Goal: Information Seeking & Learning: Find specific fact

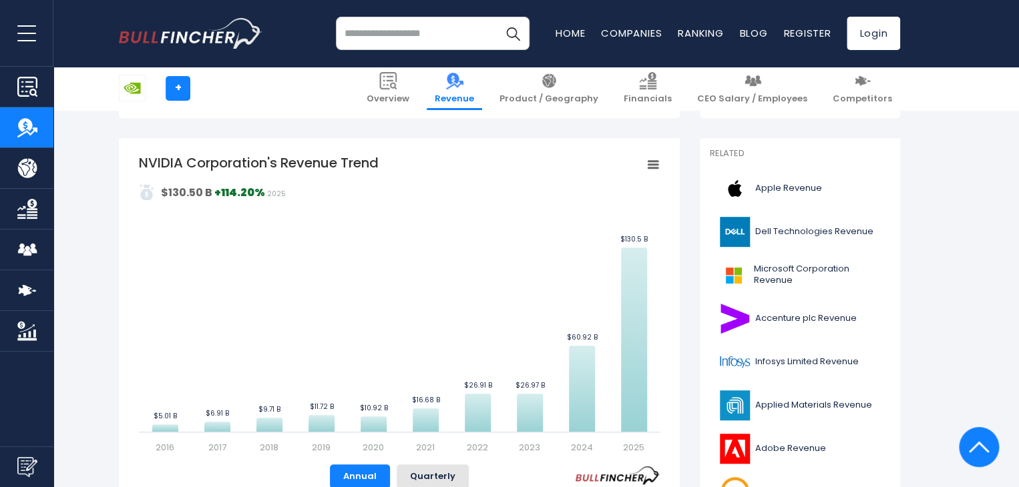
scroll to position [334, 0]
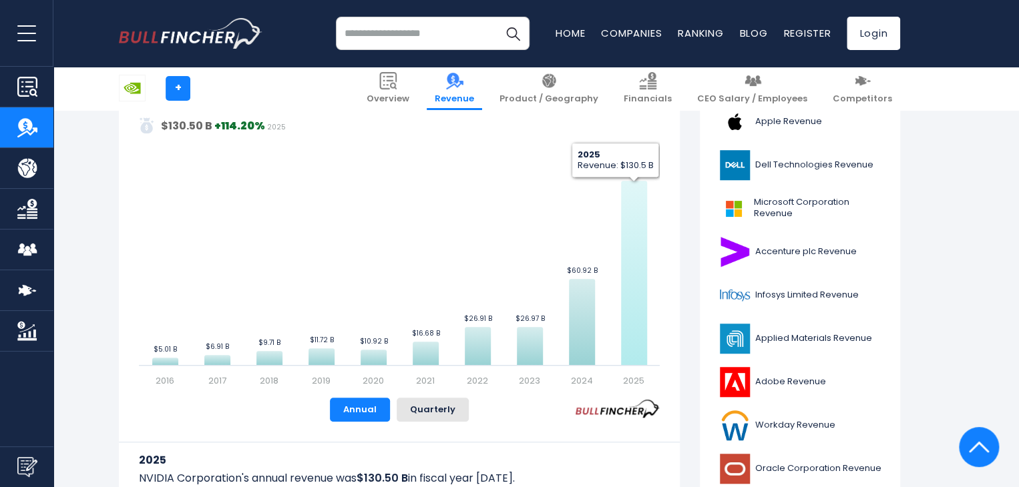
click at [630, 307] on icon "NVIDIA Corporation's Revenue Trend" at bounding box center [634, 273] width 26 height 184
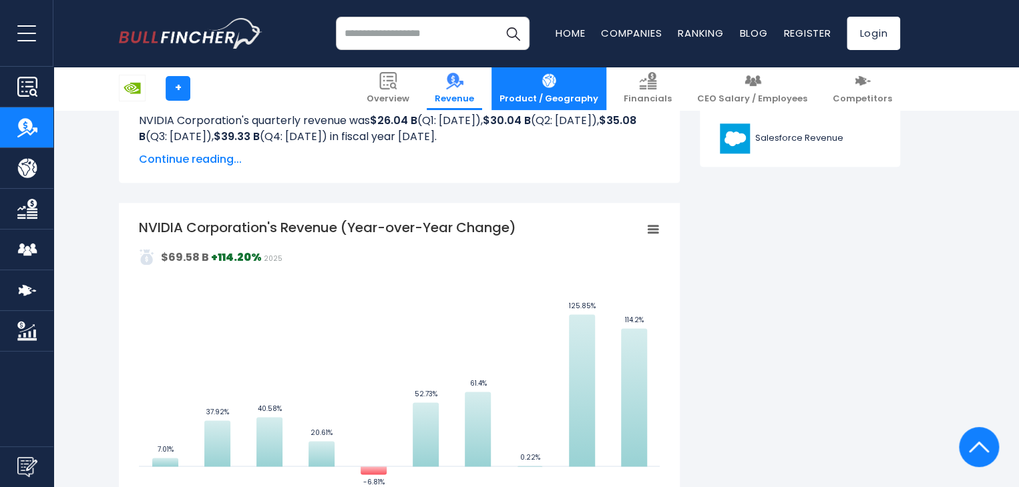
scroll to position [601, 0]
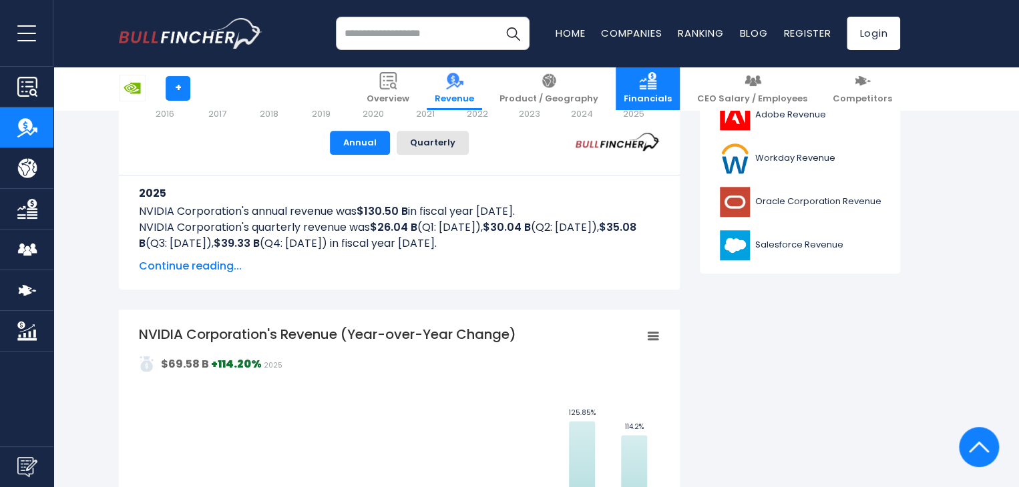
click at [662, 96] on span "Financials" at bounding box center [648, 98] width 48 height 11
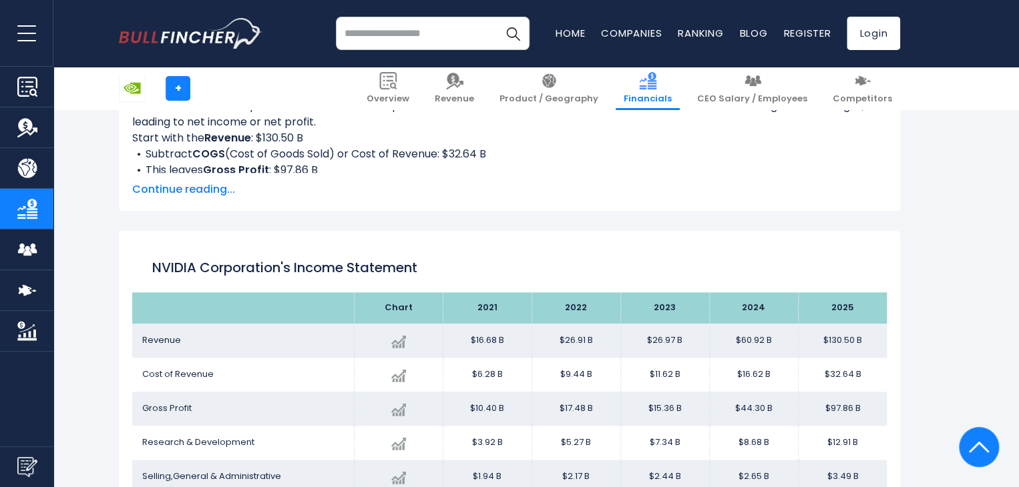
scroll to position [735, 0]
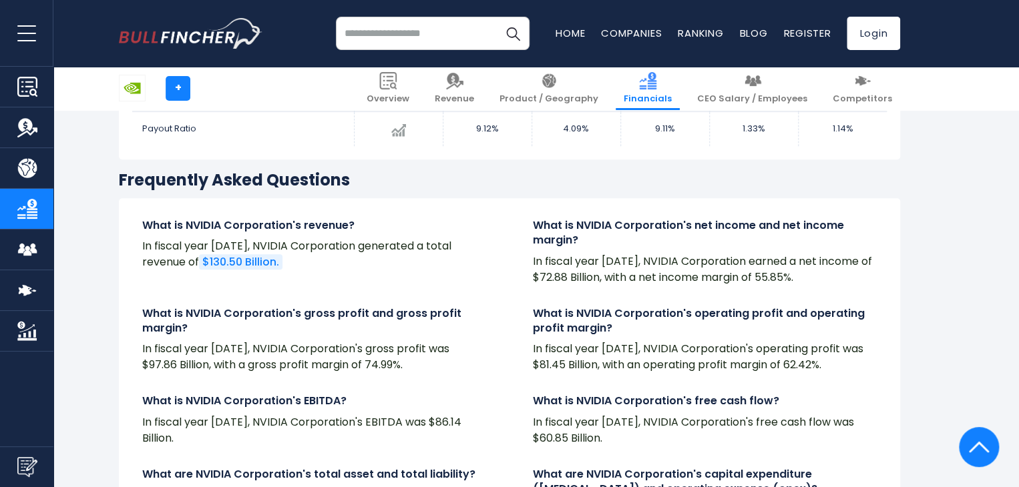
scroll to position [3060, 0]
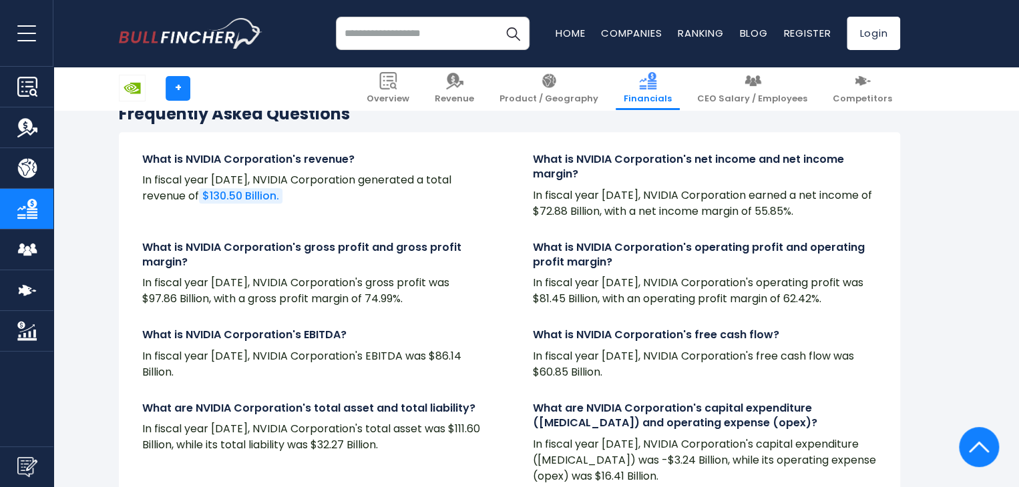
click at [245, 198] on link "$130.50 Billion." at bounding box center [240, 195] width 83 height 15
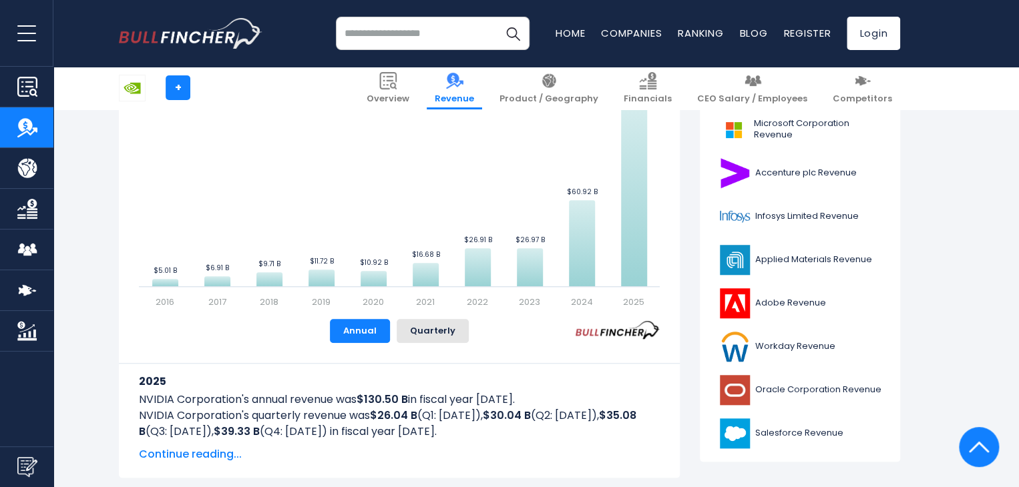
scroll to position [534, 0]
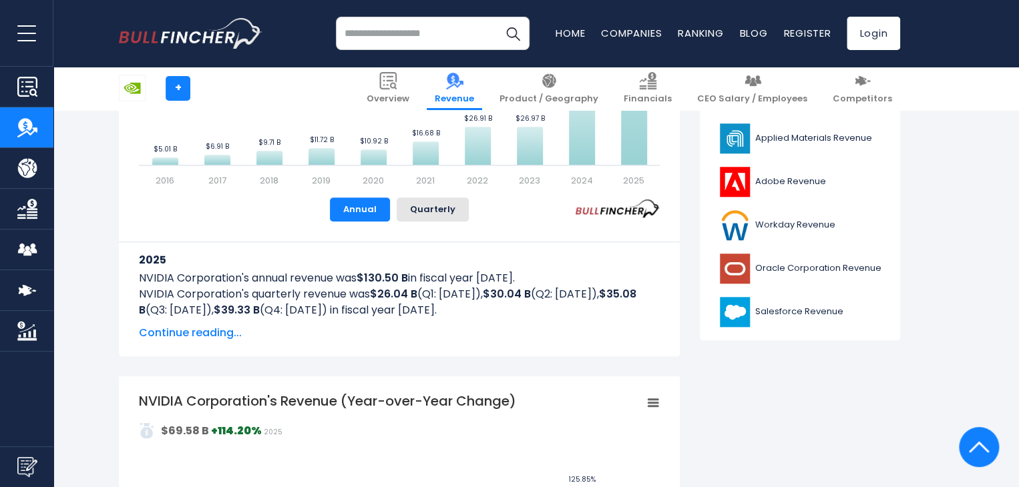
click at [199, 337] on span "Continue reading..." at bounding box center [399, 333] width 521 height 16
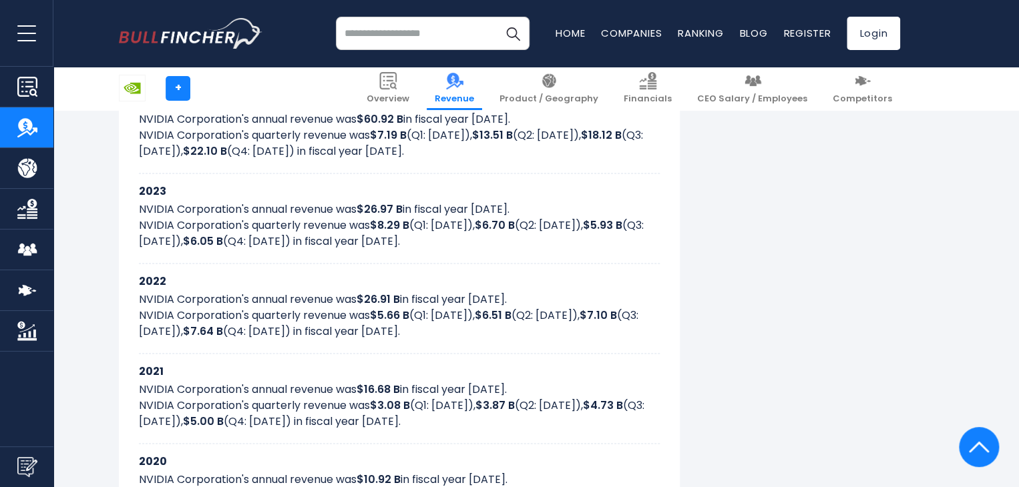
scroll to position [735, 0]
